Goal: Transaction & Acquisition: Purchase product/service

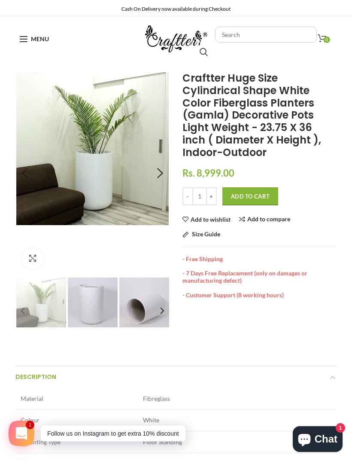
click at [157, 174] on div at bounding box center [156, 173] width 21 height 21
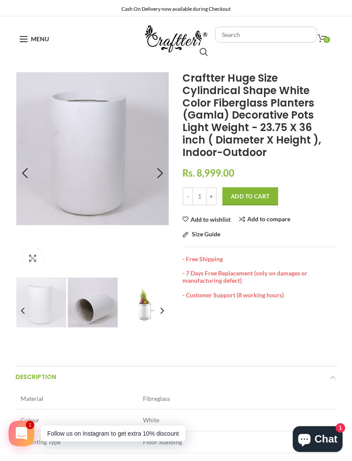
click at [156, 176] on div at bounding box center [156, 173] width 21 height 21
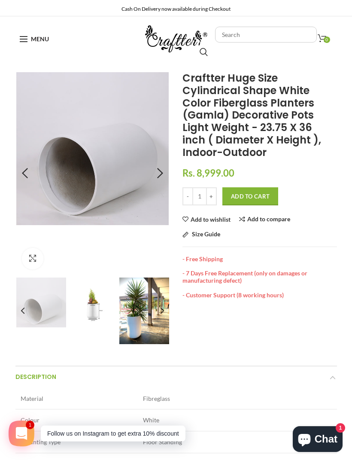
click at [159, 175] on div at bounding box center [156, 173] width 21 height 21
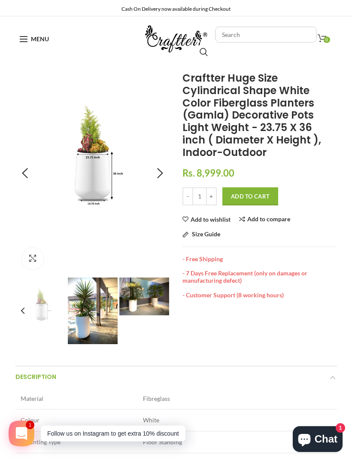
click at [161, 175] on div at bounding box center [156, 173] width 21 height 21
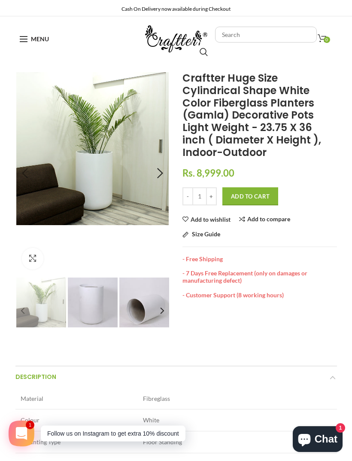
click at [99, 304] on img at bounding box center [93, 303] width 50 height 50
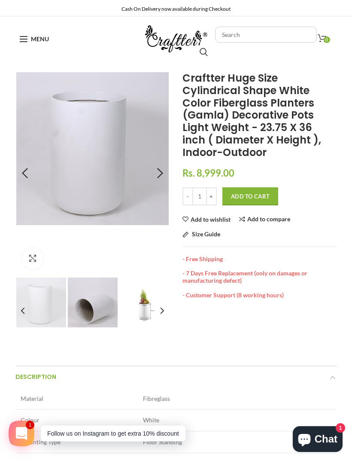
click at [102, 313] on img at bounding box center [93, 303] width 50 height 50
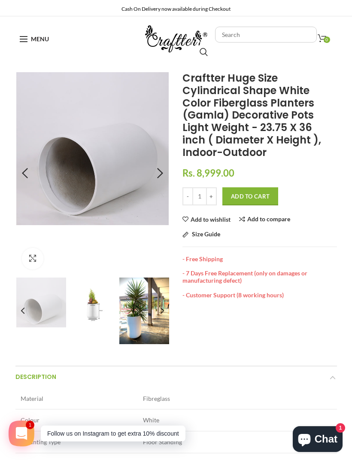
click at [96, 313] on img at bounding box center [93, 303] width 50 height 50
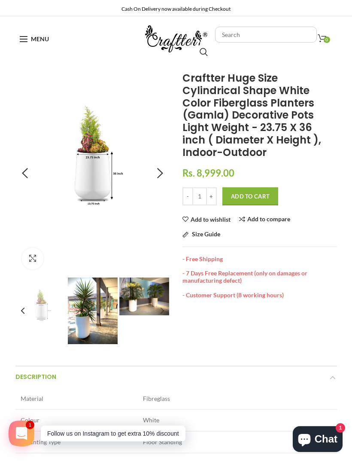
click at [97, 328] on img at bounding box center [93, 311] width 50 height 67
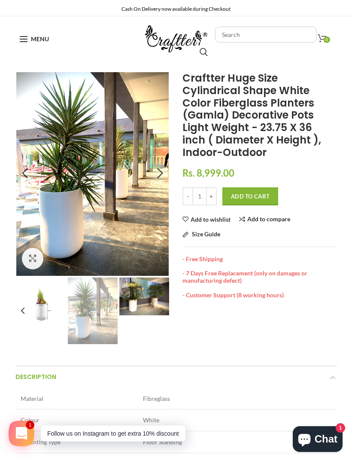
click at [148, 303] on img at bounding box center [144, 296] width 50 height 37
